Goal: Information Seeking & Learning: Learn about a topic

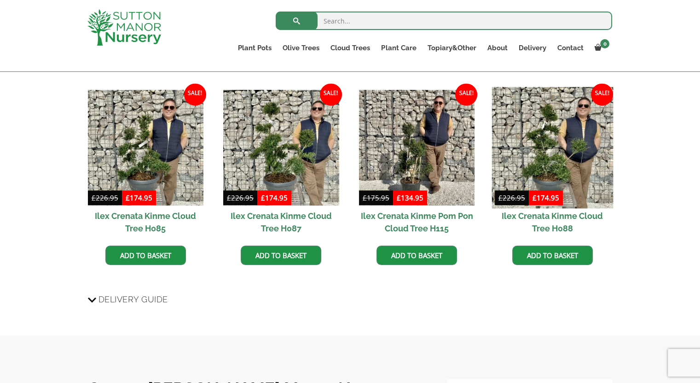
scroll to position [858, 0]
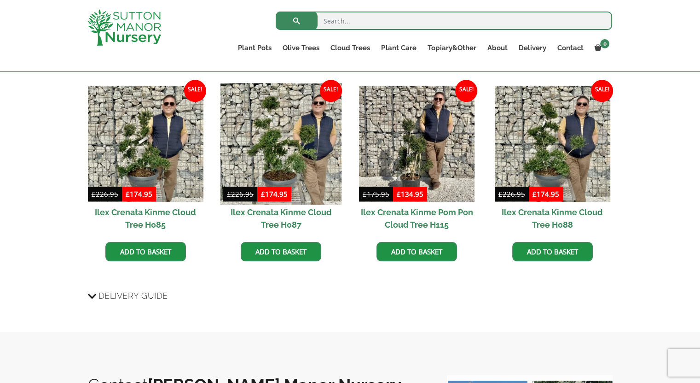
click at [294, 147] on img at bounding box center [282, 144] width 122 height 122
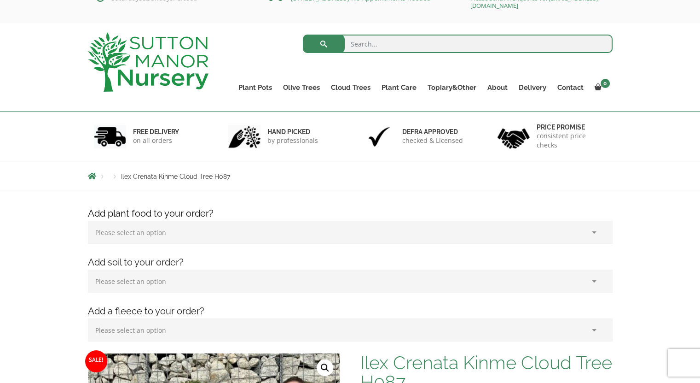
scroll to position [24, 0]
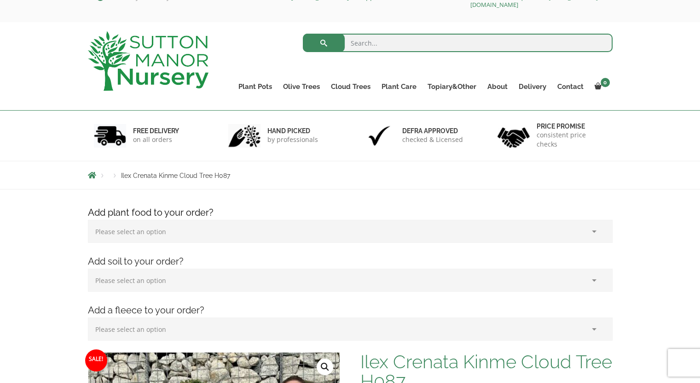
click at [195, 172] on span "Ilex Crenata Kinme Cloud Tree H087" at bounding box center [175, 175] width 109 height 7
click at [194, 176] on span "Ilex Crenata Kinme Cloud Tree H087" at bounding box center [175, 175] width 109 height 7
click at [115, 176] on li "Products" at bounding box center [115, 176] width 12 height 6
click at [101, 175] on li "Breadcrumbs" at bounding box center [98, 174] width 21 height 7
click at [103, 180] on div "Products Ilex Crenata Kinme Cloud Tree H087" at bounding box center [350, 175] width 539 height 28
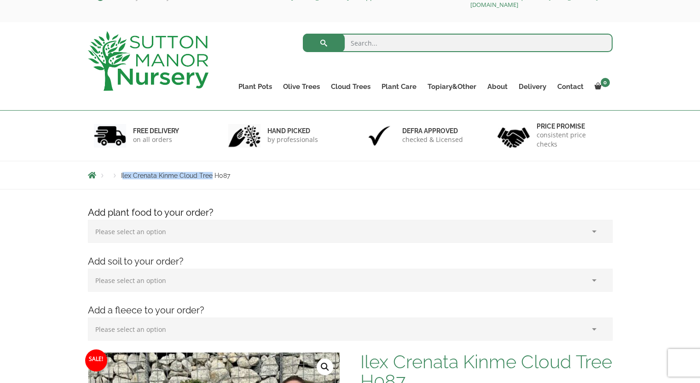
copy span "lex Crenata Kinme Cloud Tree"
click at [368, 46] on input "search" at bounding box center [458, 43] width 310 height 18
paste input "lex Crenata Kinme Cloud Tree"
type input "lex Crenata Kinme Cloud Tree"
click at [303, 34] on button "submit" at bounding box center [324, 43] width 42 height 18
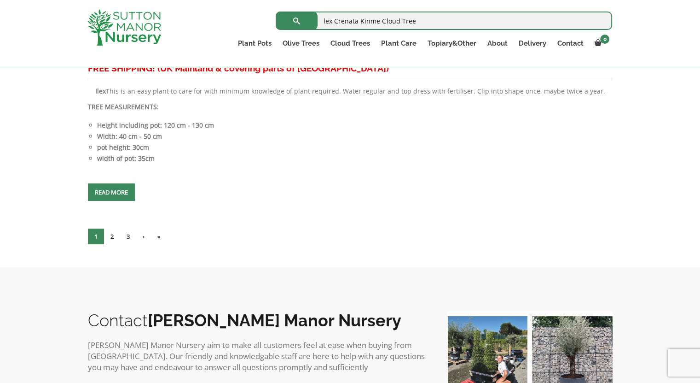
scroll to position [4143, 0]
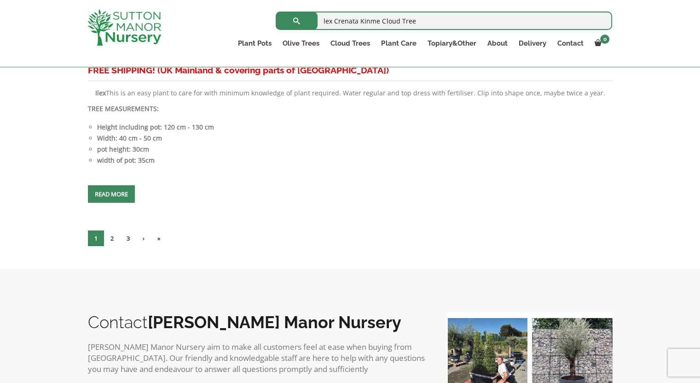
click at [114, 236] on link "2" at bounding box center [112, 238] width 16 height 16
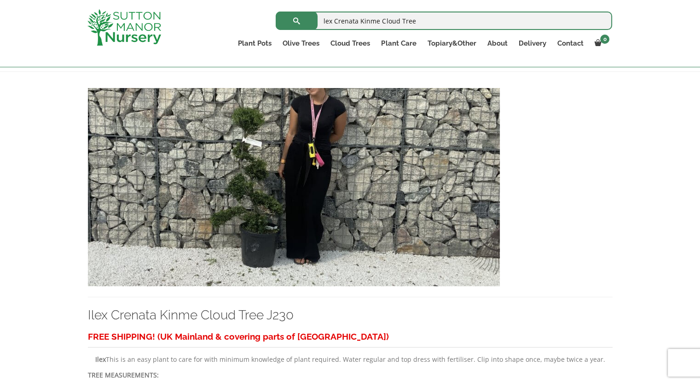
scroll to position [190, 0]
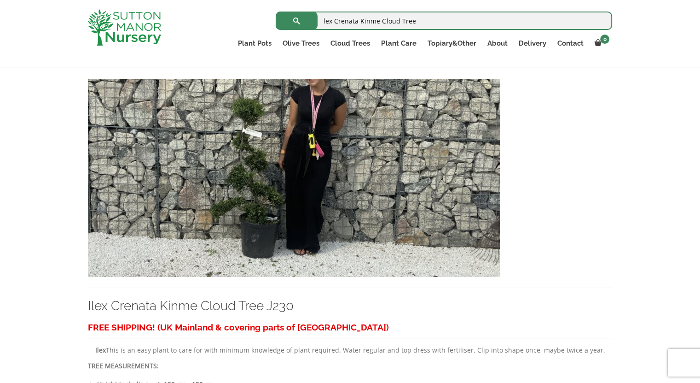
click at [260, 208] on img at bounding box center [294, 178] width 412 height 198
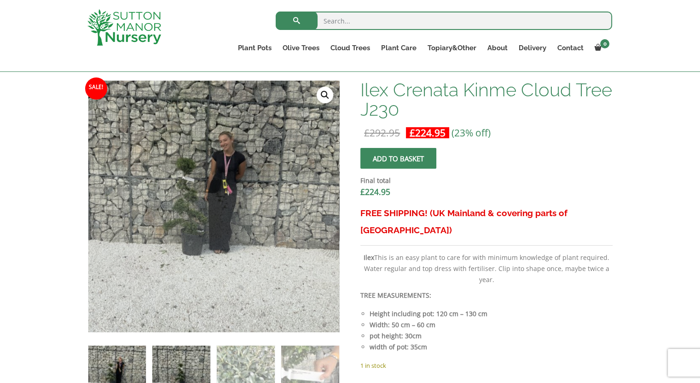
scroll to position [275, 0]
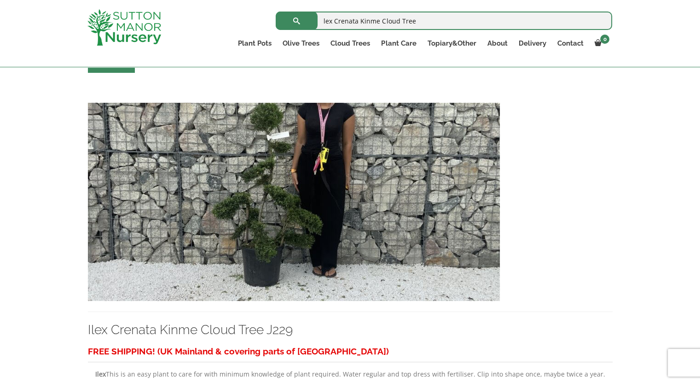
scroll to position [574, 0]
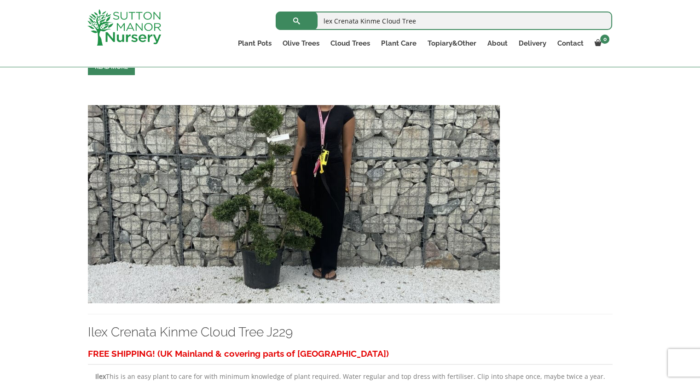
click at [287, 233] on img at bounding box center [294, 204] width 412 height 198
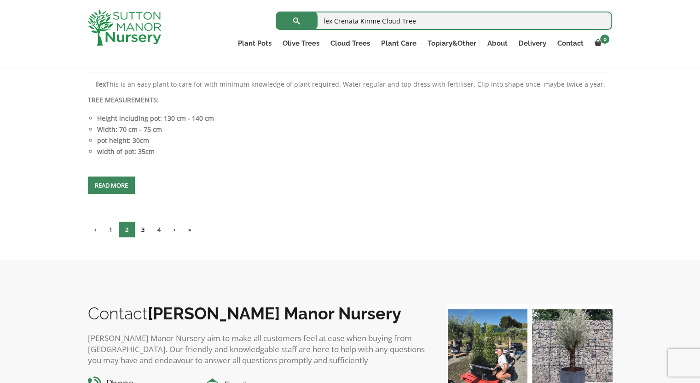
scroll to position [4152, 0]
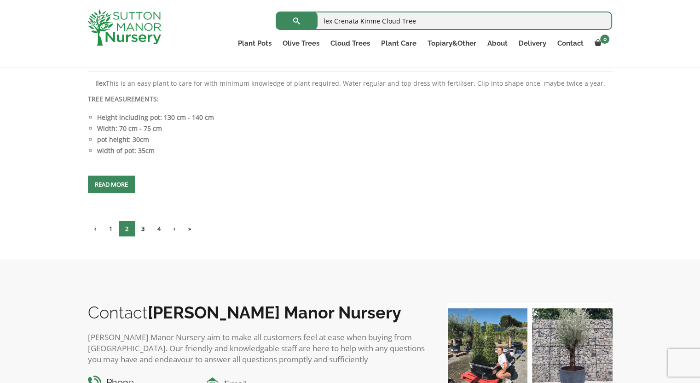
click at [143, 225] on link "3" at bounding box center [143, 229] width 16 height 16
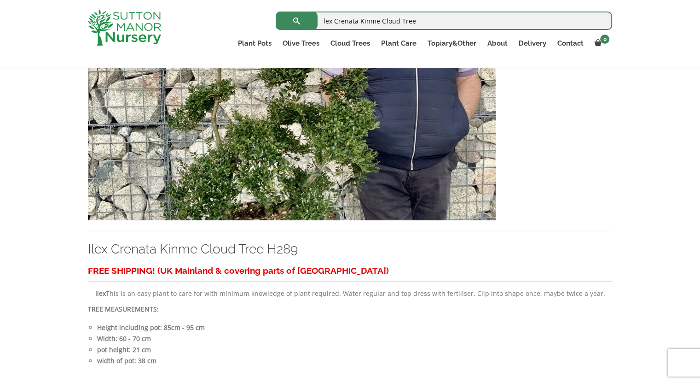
scroll to position [3944, 0]
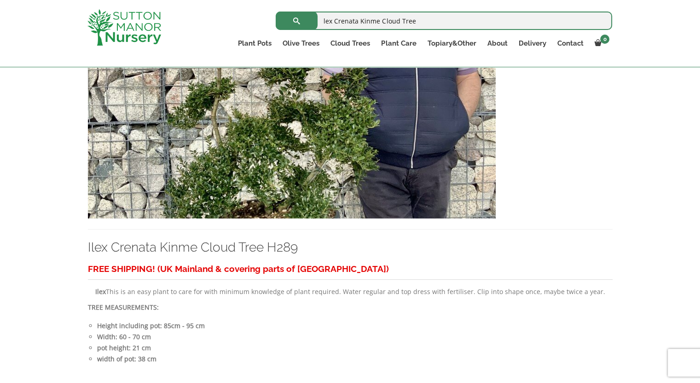
click at [289, 168] on img at bounding box center [292, 119] width 408 height 198
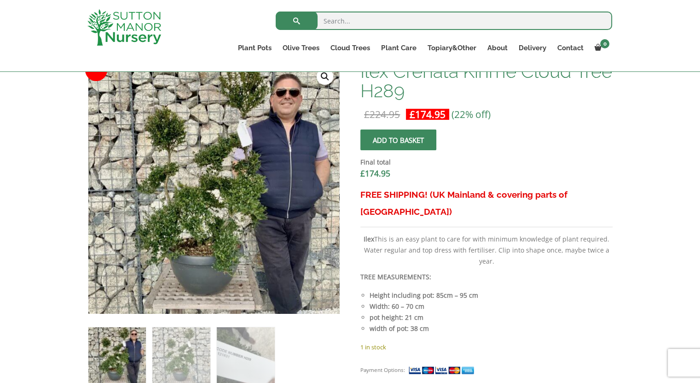
scroll to position [296, 0]
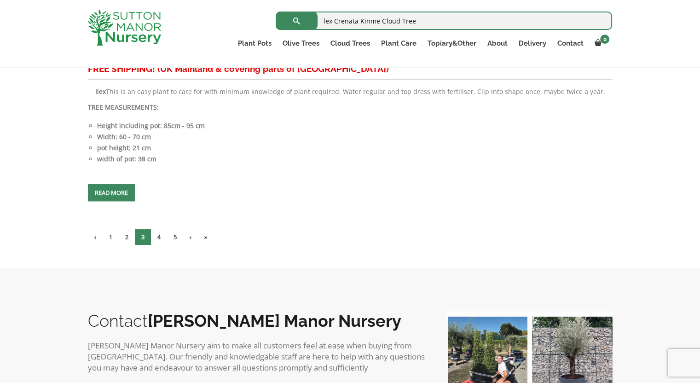
scroll to position [4144, 0]
click at [160, 233] on link "4" at bounding box center [159, 237] width 16 height 16
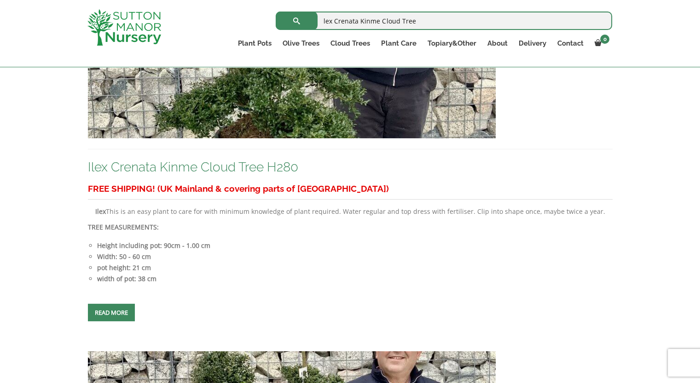
scroll to position [3615, 0]
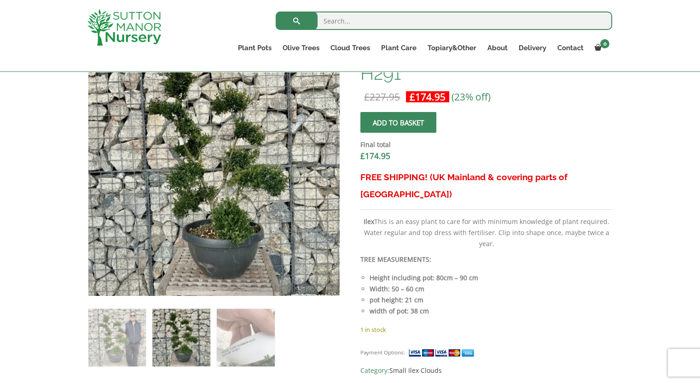
scroll to position [314, 0]
